Goal: Task Accomplishment & Management: Manage account settings

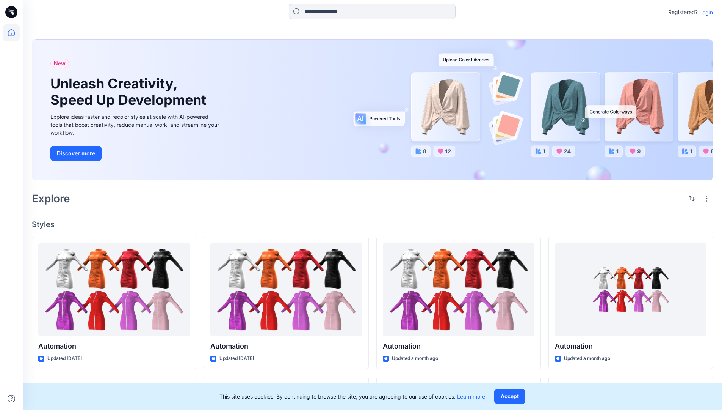
click at [705, 12] on p "Login" at bounding box center [707, 12] width 14 height 8
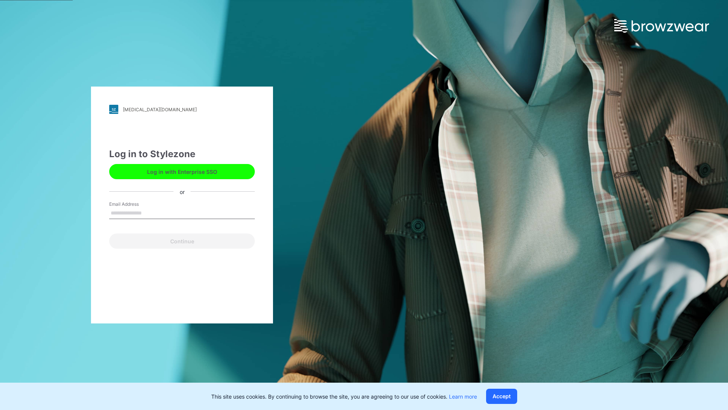
click at [150, 212] on input "Email Address" at bounding box center [182, 212] width 146 height 11
type input "**********"
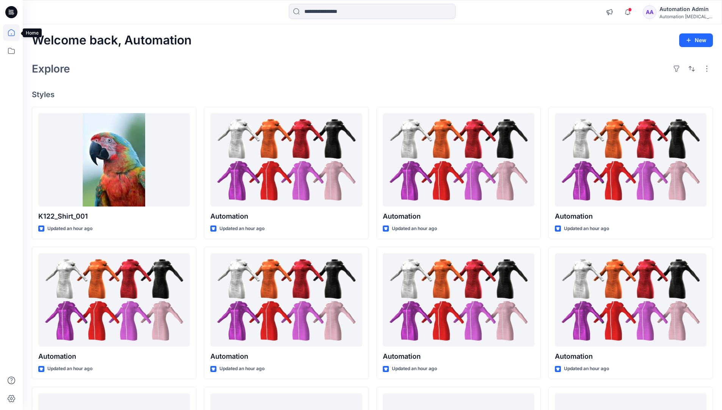
click at [14, 33] on icon at bounding box center [11, 32] width 7 height 7
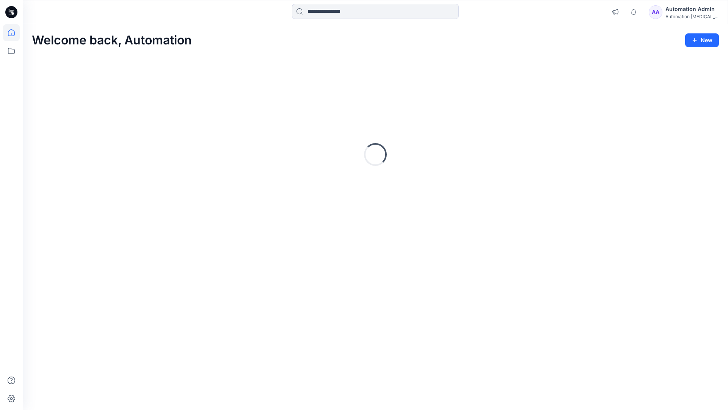
click at [681, 14] on div "Automation [MEDICAL_DATA]..." at bounding box center [691, 17] width 53 height 6
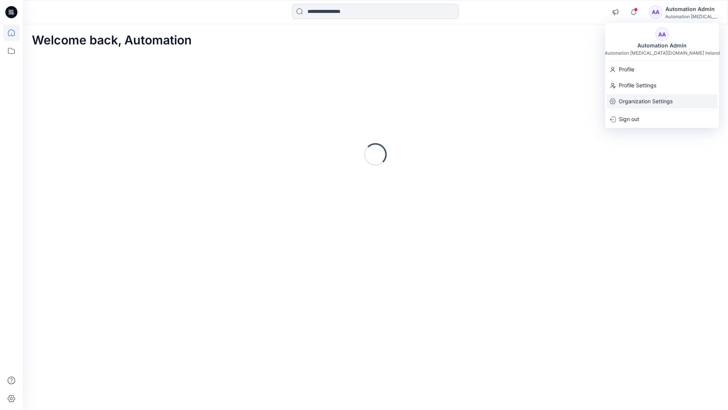
click at [644, 103] on p "Organization Settings" at bounding box center [646, 101] width 54 height 14
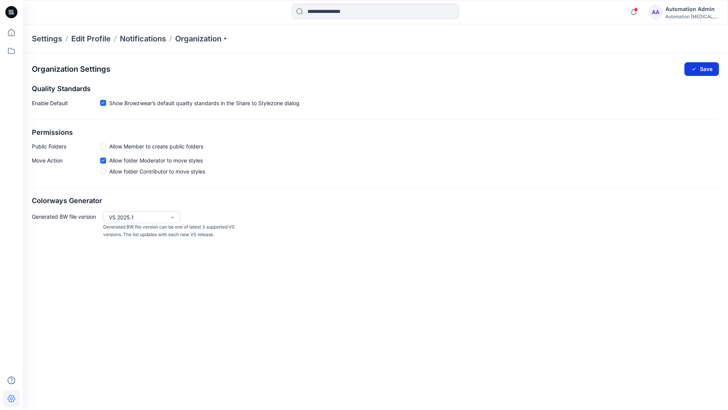
click at [706, 66] on button "Save" at bounding box center [701, 69] width 35 height 14
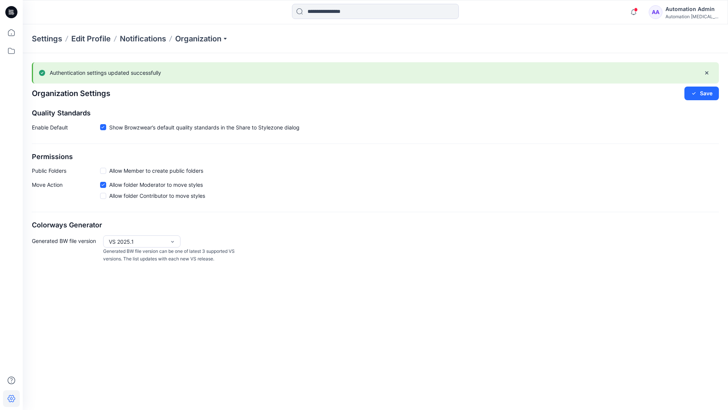
click at [692, 16] on div "Automation [MEDICAL_DATA]..." at bounding box center [691, 17] width 53 height 6
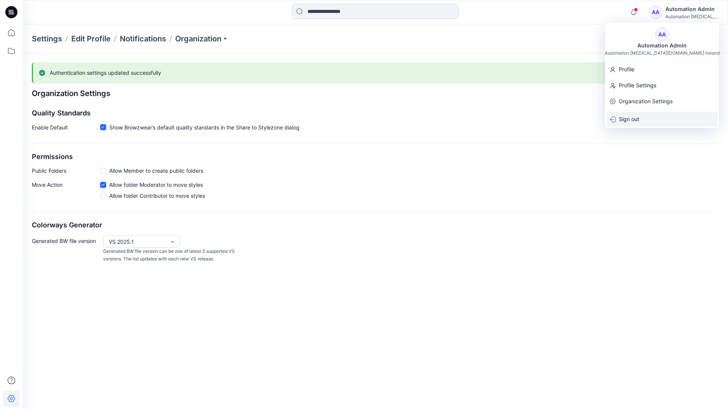
click at [642, 118] on div "Sign out" at bounding box center [662, 119] width 111 height 14
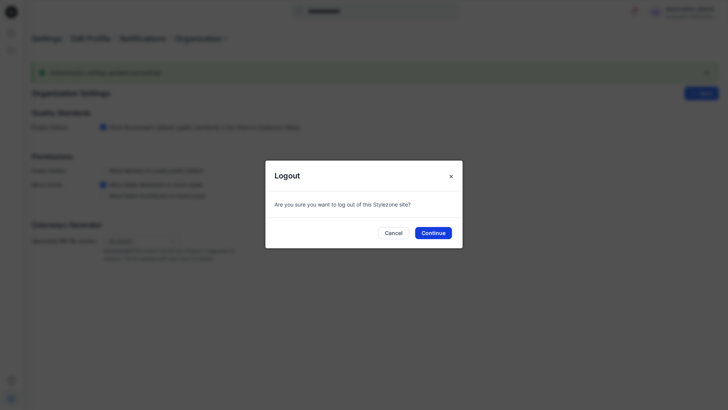
click at [439, 230] on button "Continue" at bounding box center [433, 233] width 37 height 12
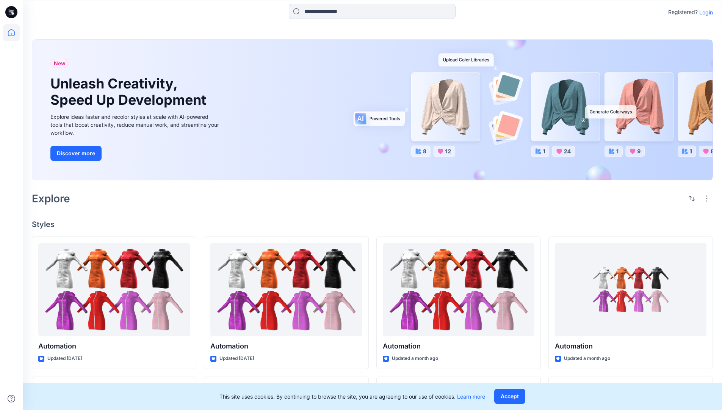
click at [709, 13] on p "Login" at bounding box center [707, 12] width 14 height 8
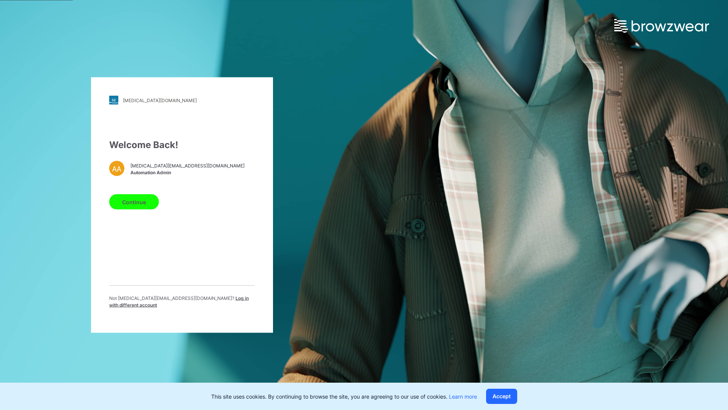
click at [194, 301] on span "Log in with different account" at bounding box center [179, 301] width 140 height 13
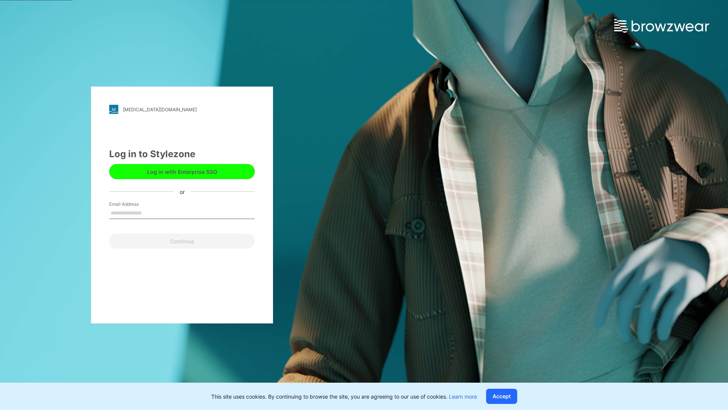
click at [162, 214] on input "Email Address" at bounding box center [182, 212] width 146 height 11
type input "**********"
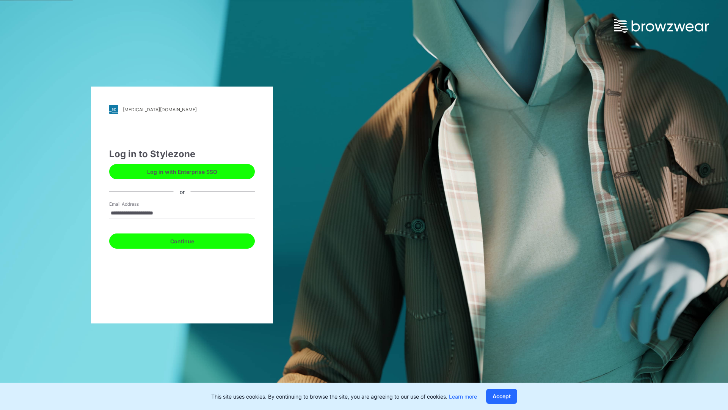
click at [184, 240] on button "Continue" at bounding box center [182, 240] width 146 height 15
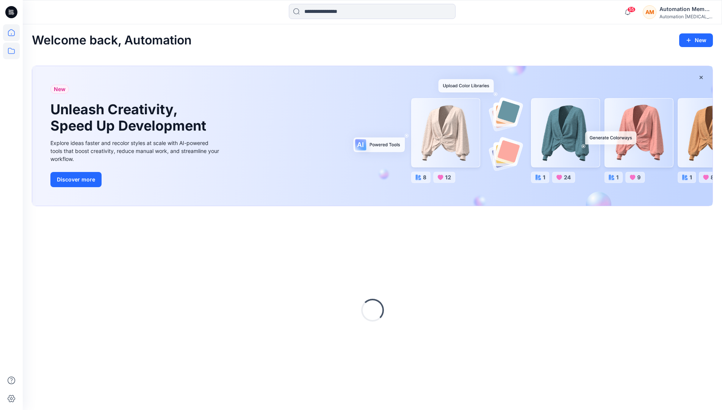
click at [13, 49] on icon at bounding box center [11, 51] width 7 height 6
